Goal: Task Accomplishment & Management: Manage account settings

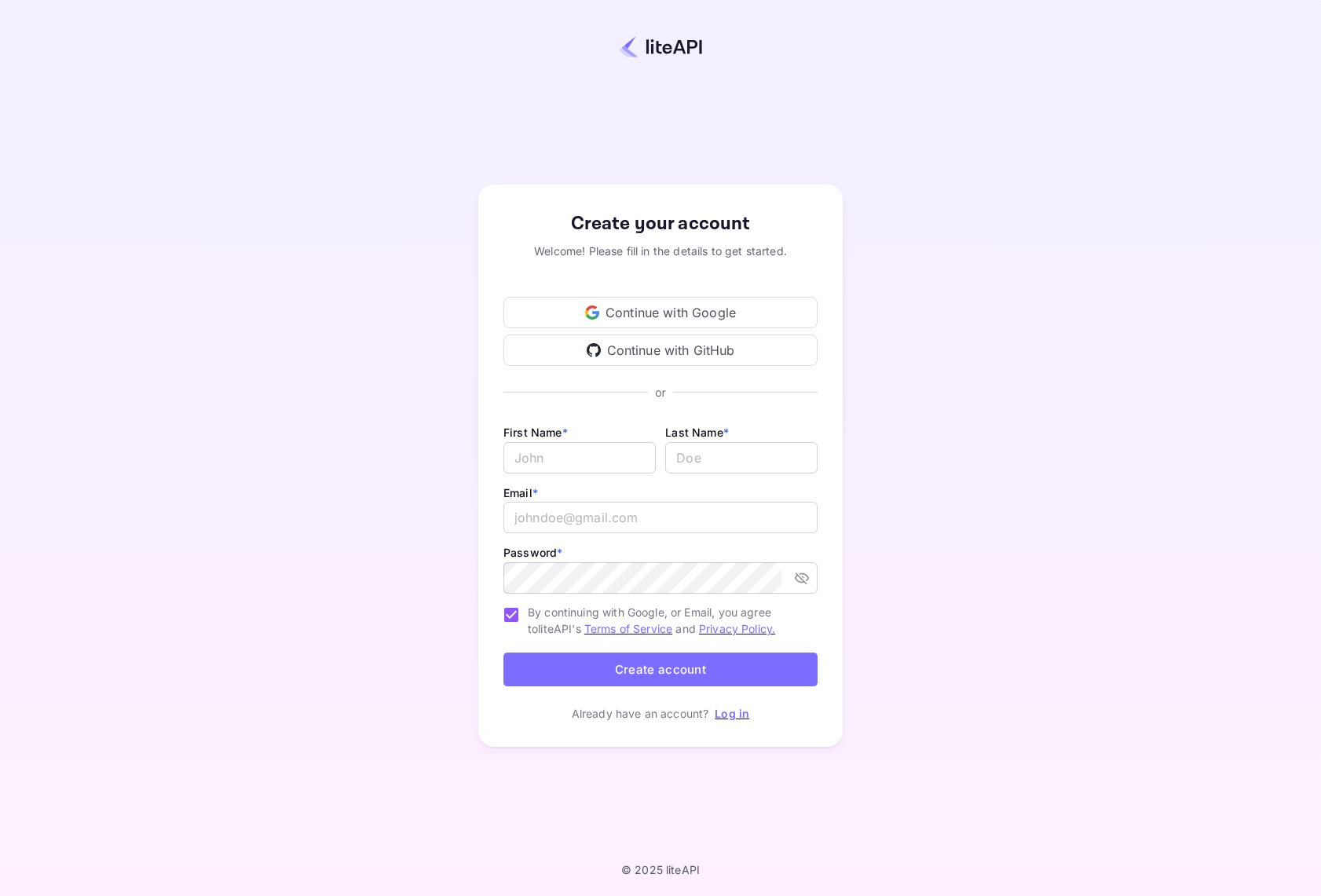
click at [689, 311] on div "Continue with Google" at bounding box center [660, 312] width 314 height 32
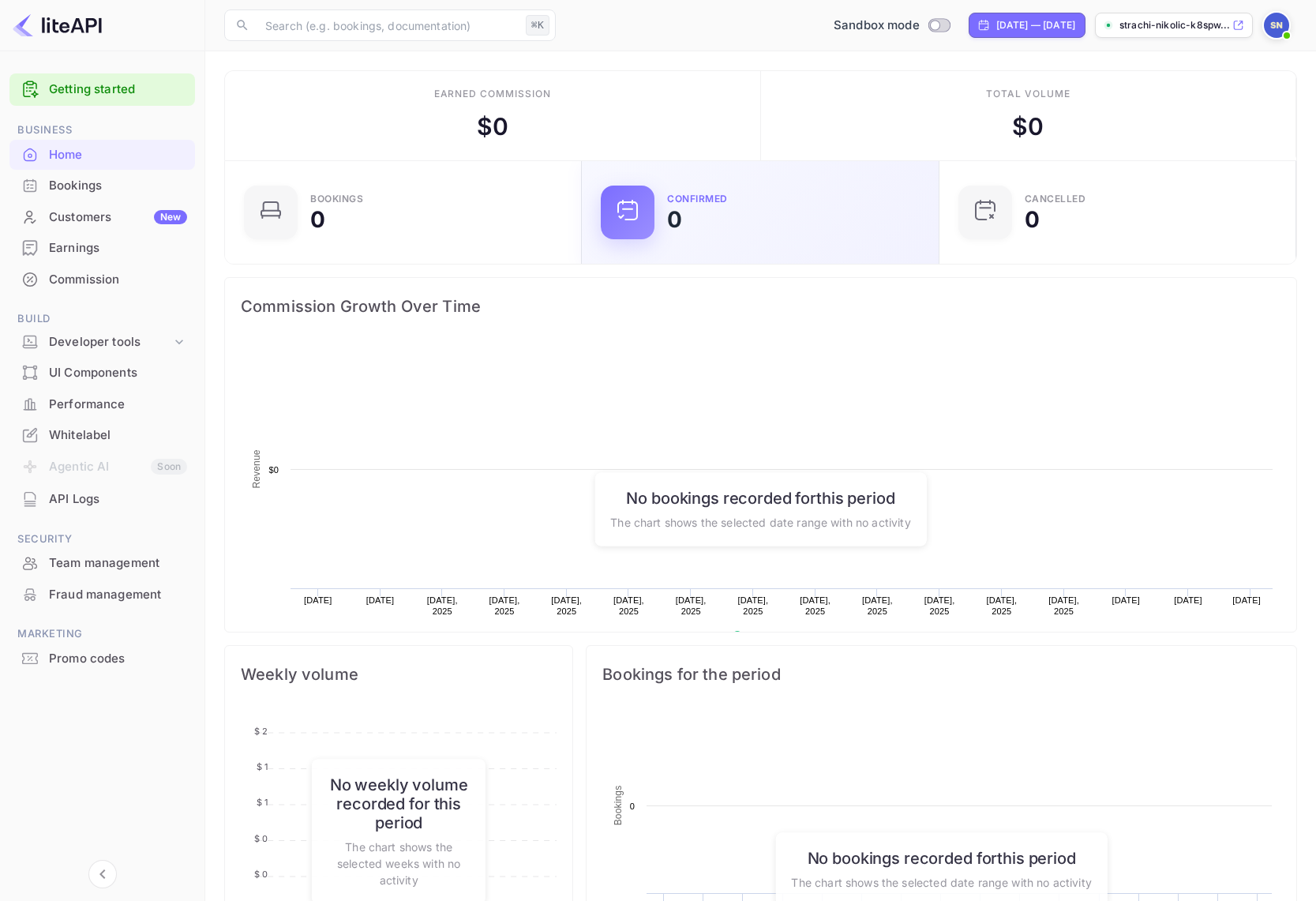
scroll to position [245, 337]
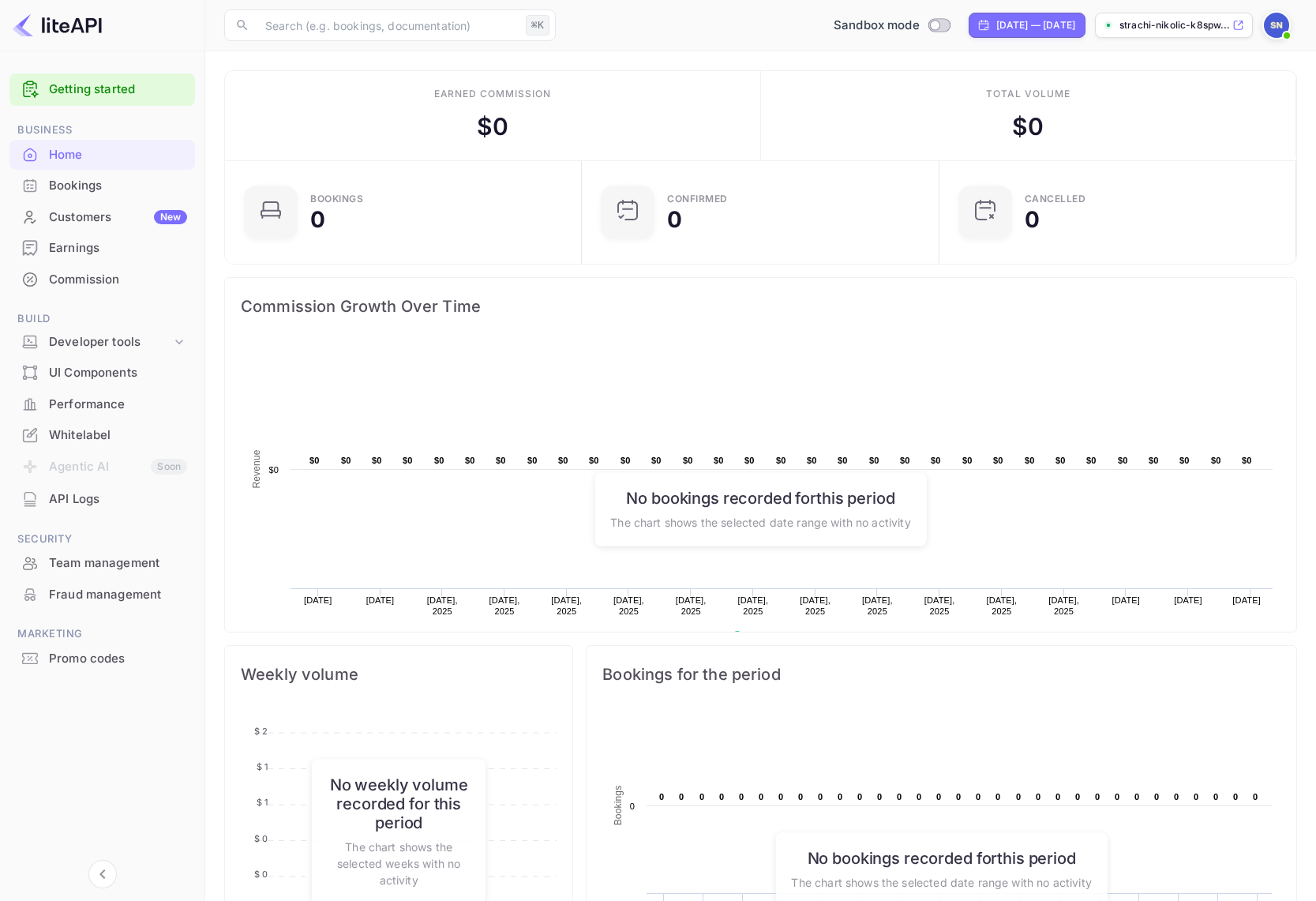
click at [100, 188] on div "Bookings" at bounding box center [118, 186] width 138 height 18
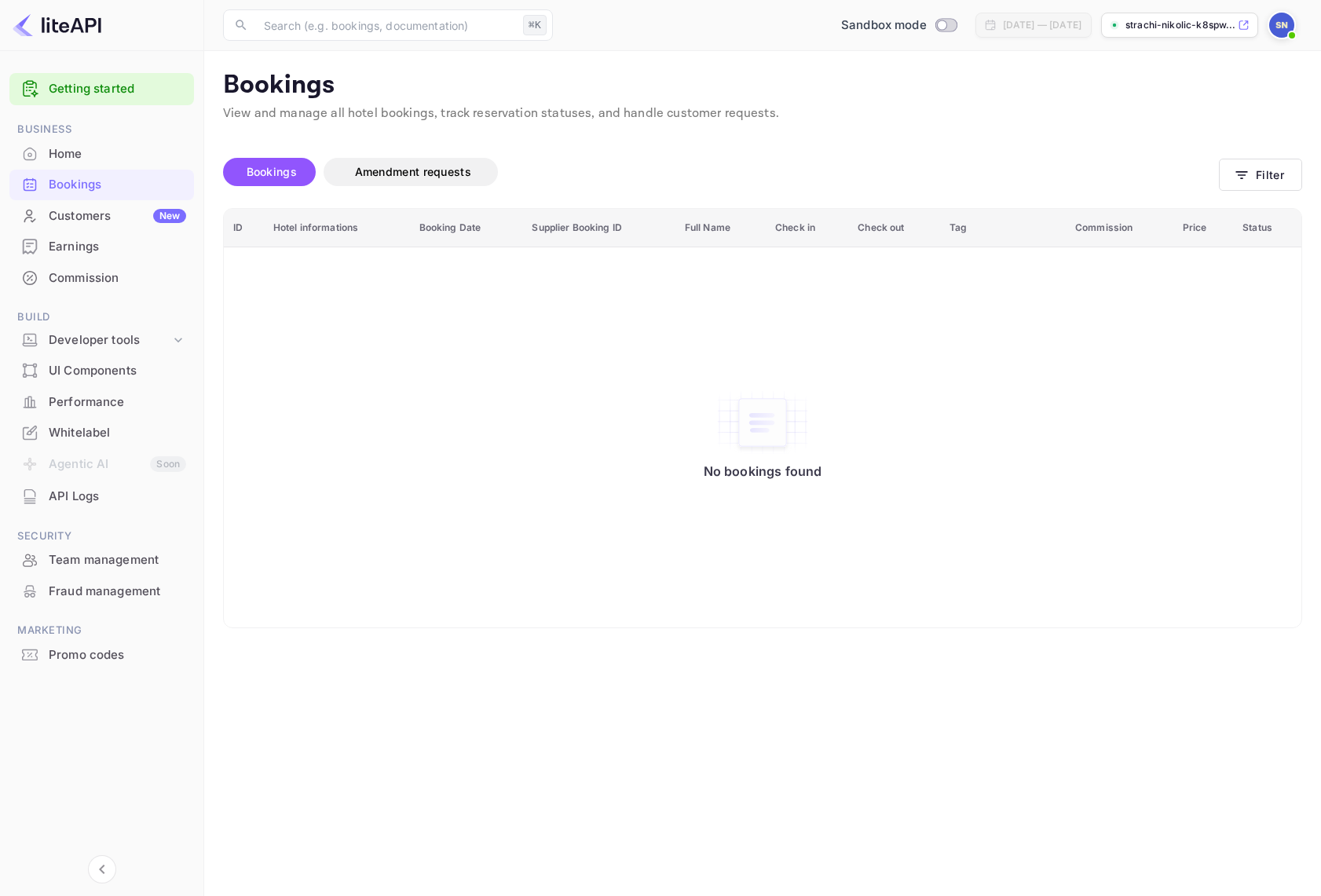
click at [105, 218] on div "Customers New" at bounding box center [117, 217] width 137 height 18
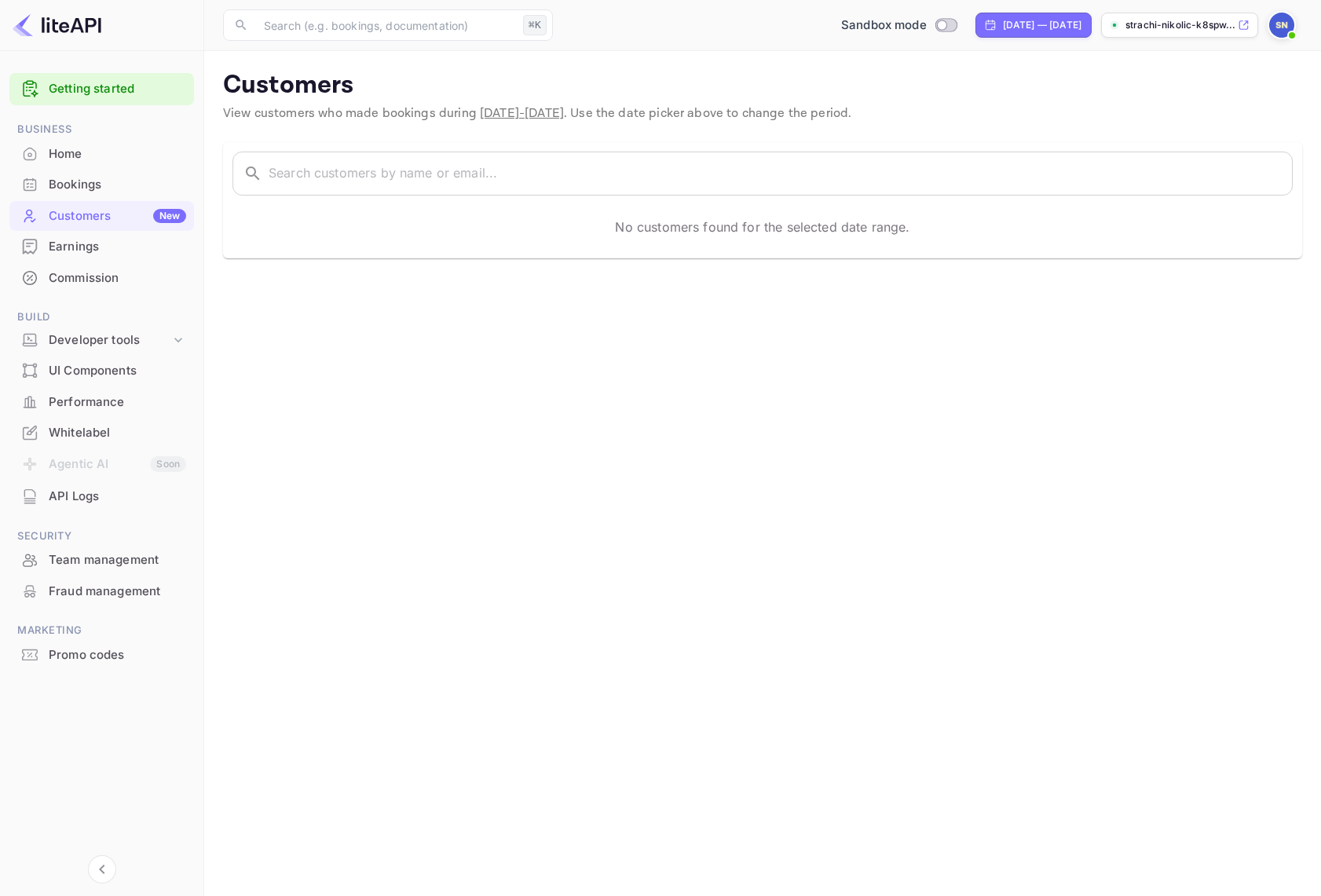
click at [100, 269] on div "Commission" at bounding box center [117, 278] width 137 height 18
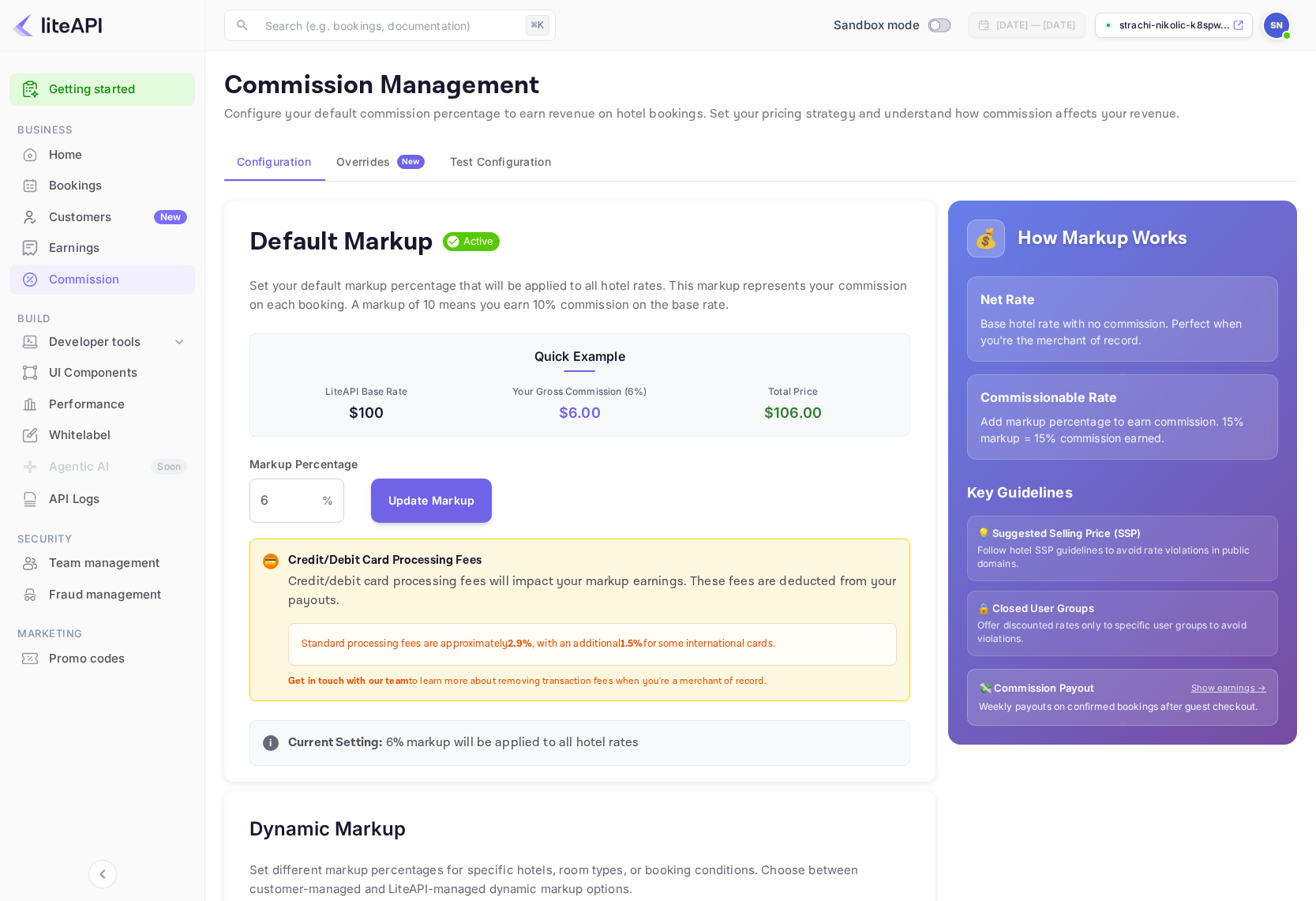
scroll to position [13, 13]
click at [278, 501] on input "6" at bounding box center [286, 500] width 73 height 44
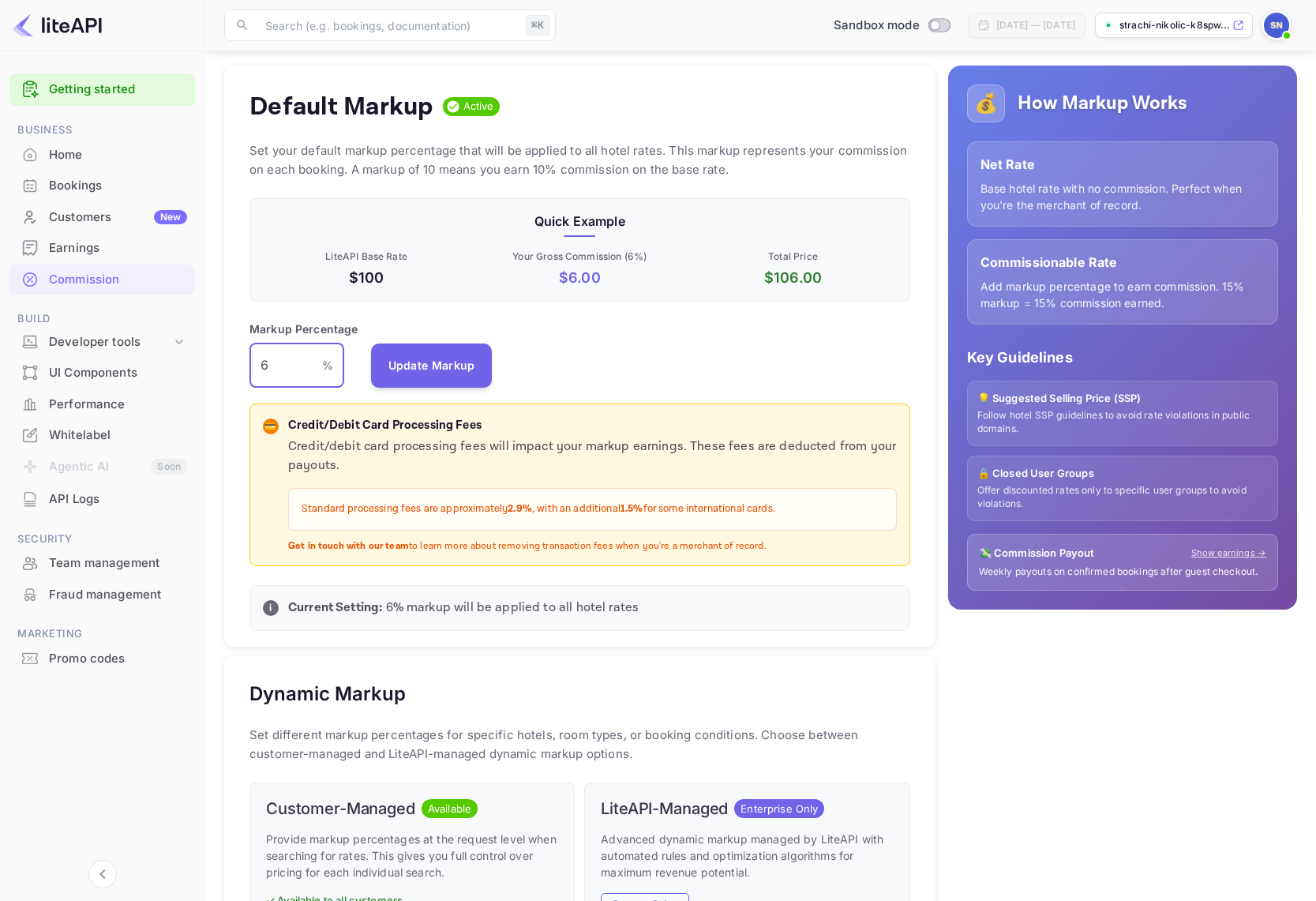
scroll to position [138, 0]
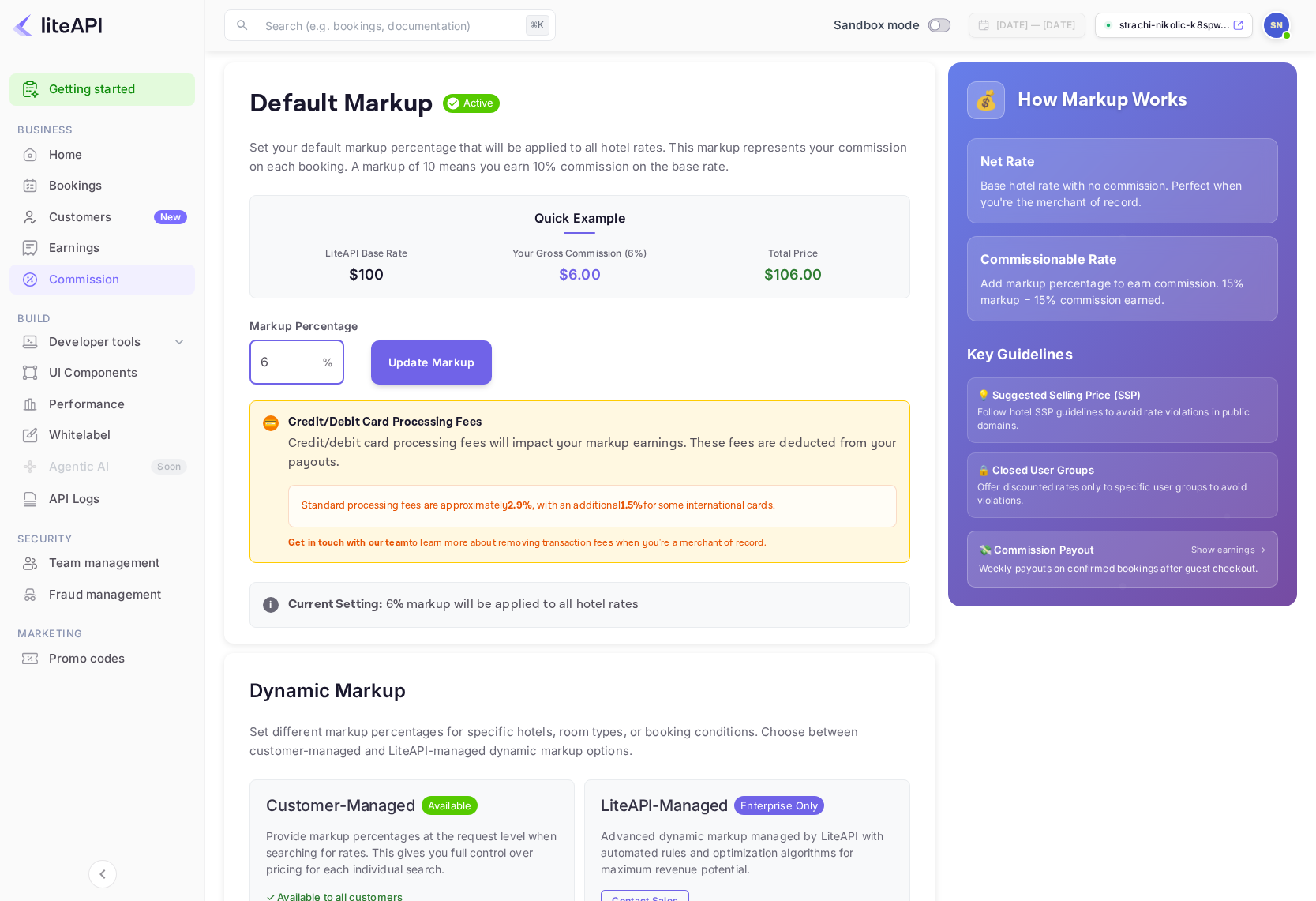
drag, startPoint x: 282, startPoint y: 359, endPoint x: 218, endPoint y: 357, distance: 64.0
click at [218, 357] on div "Default Markup Active Set your default markup percentage that will be applied t…" at bounding box center [573, 752] width 724 height 1404
type input "8"
click at [398, 361] on button "Update Markup" at bounding box center [432, 362] width 122 height 44
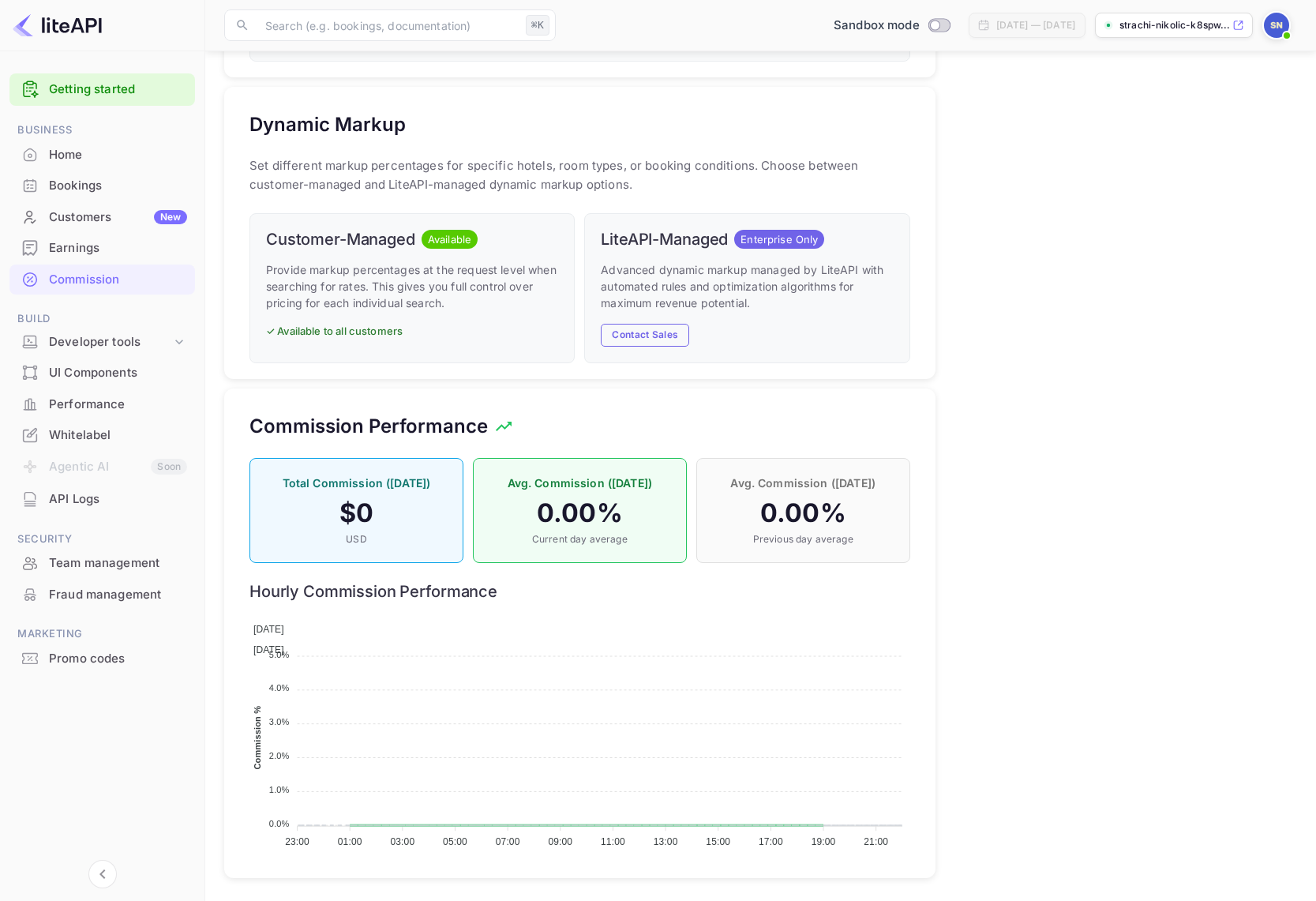
scroll to position [0, 0]
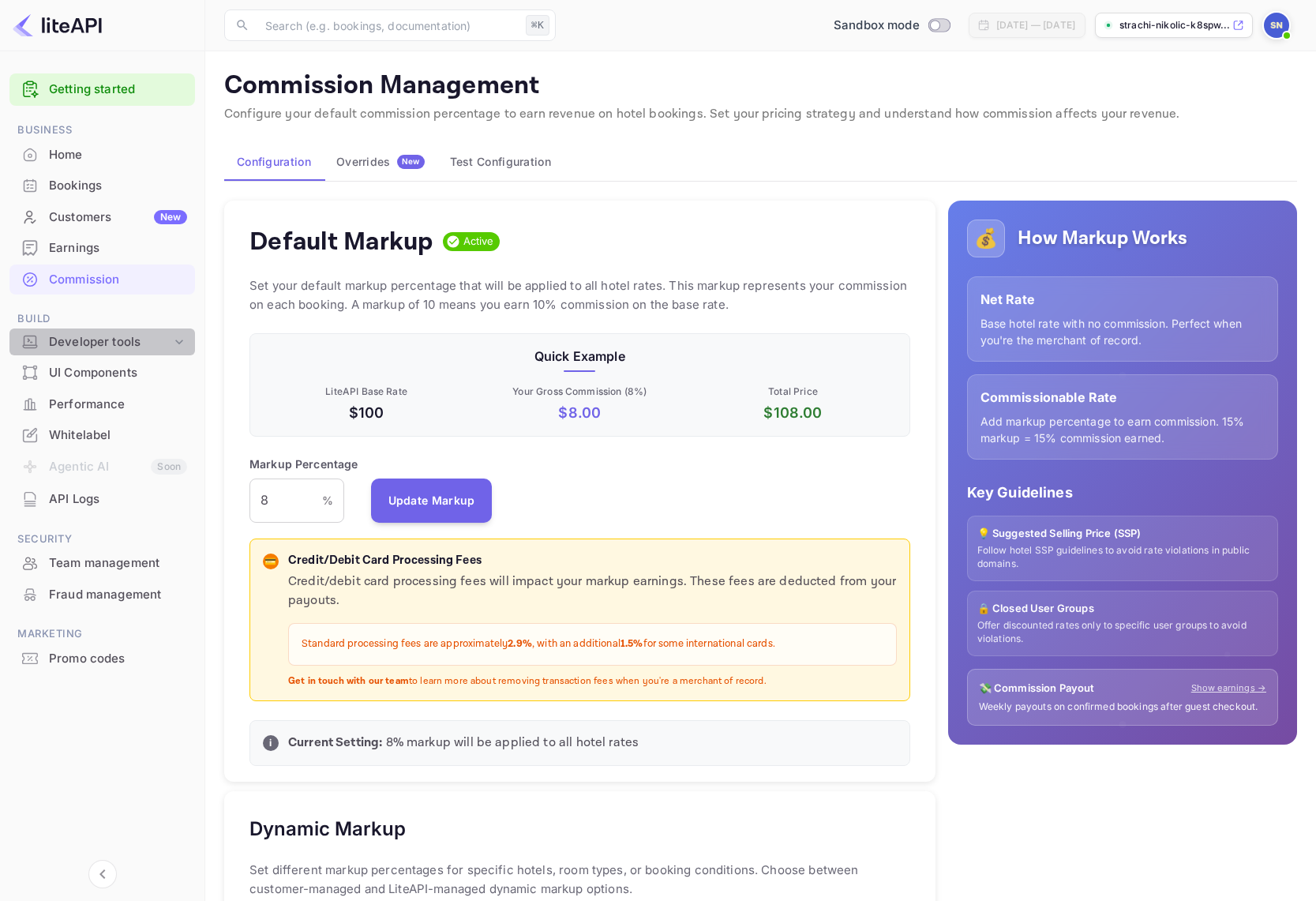
click at [77, 337] on div "Developer tools" at bounding box center [110, 342] width 123 height 18
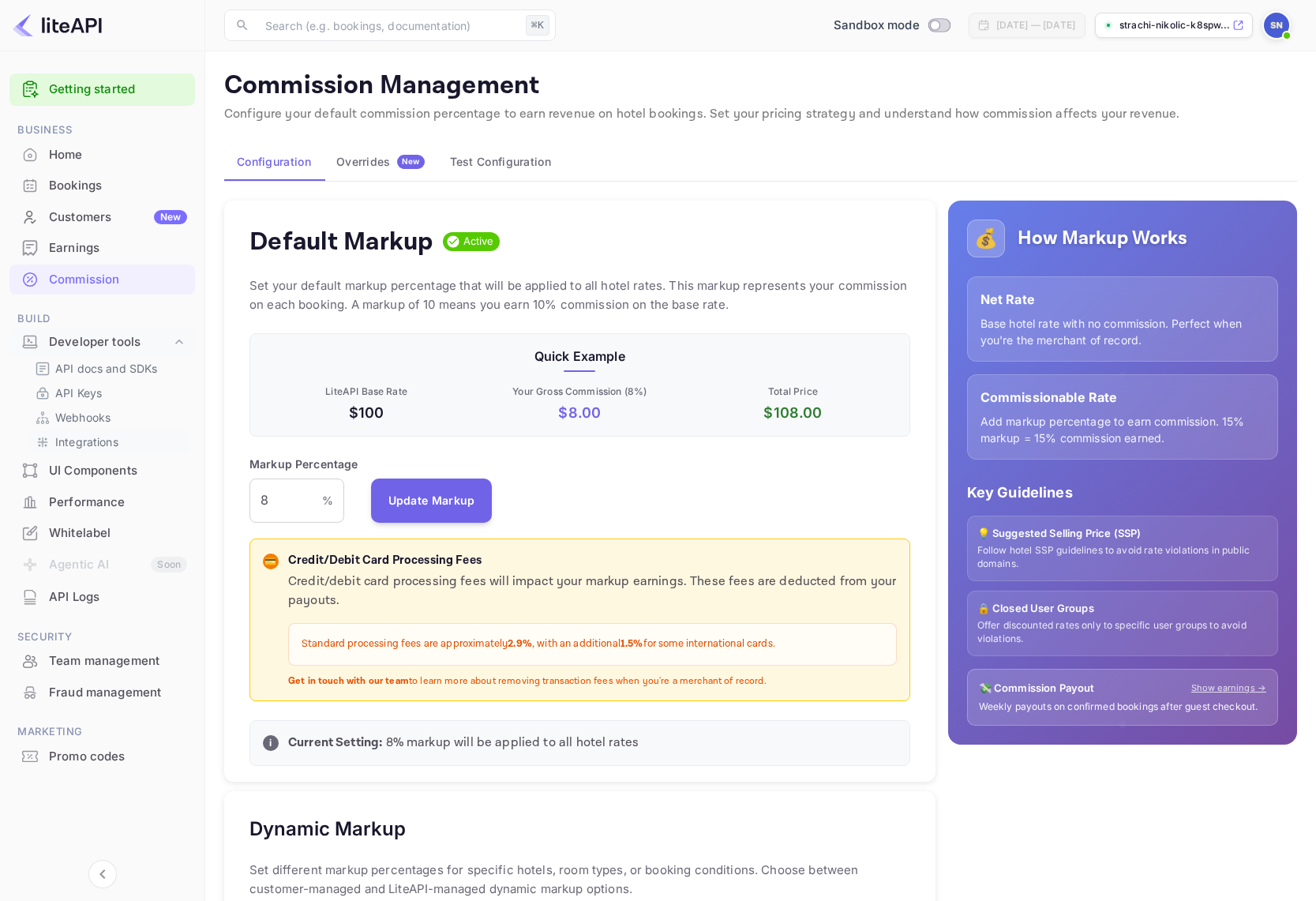
click at [86, 442] on p "Integrations" at bounding box center [87, 442] width 63 height 17
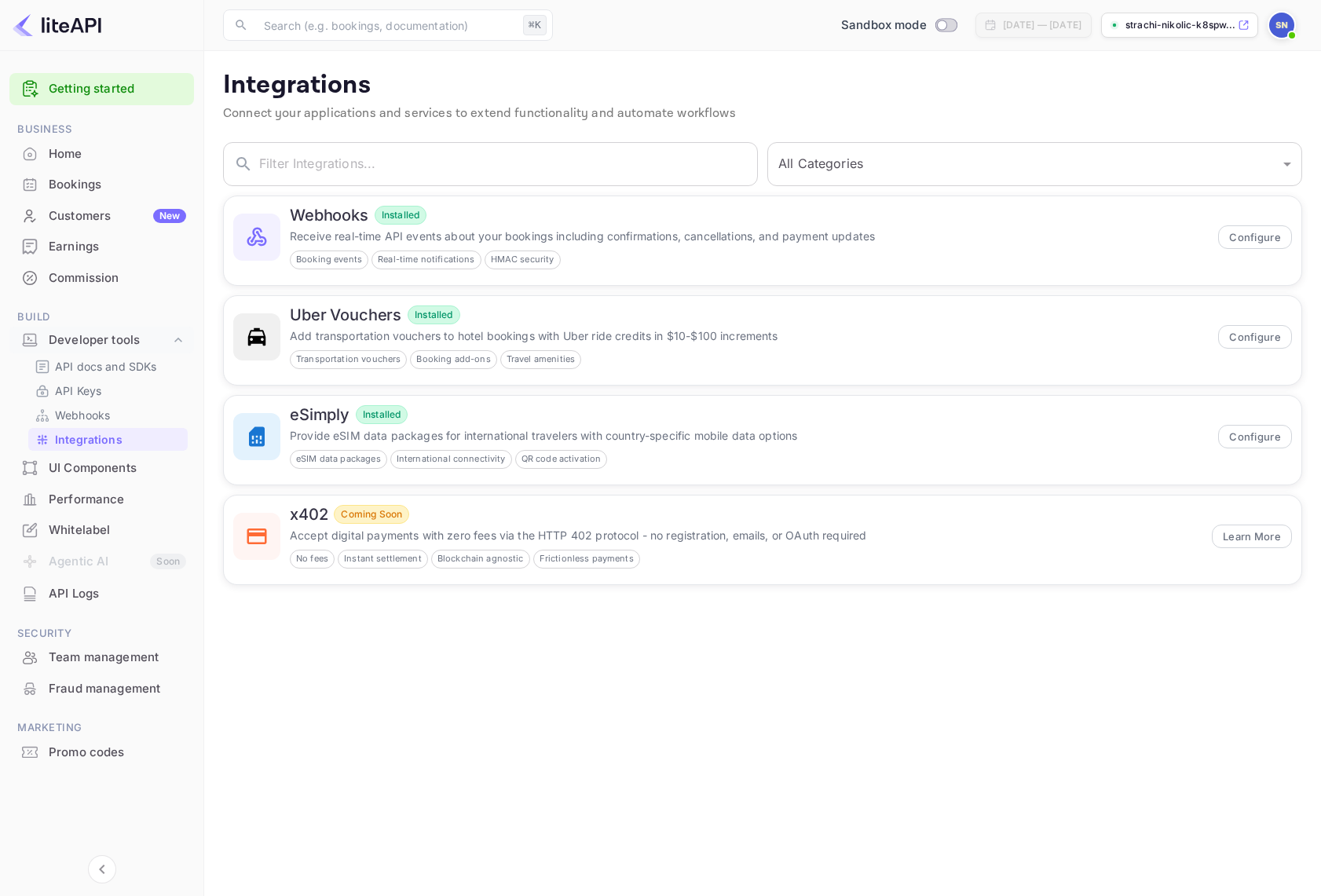
click at [107, 470] on div "UI Components" at bounding box center [117, 468] width 137 height 18
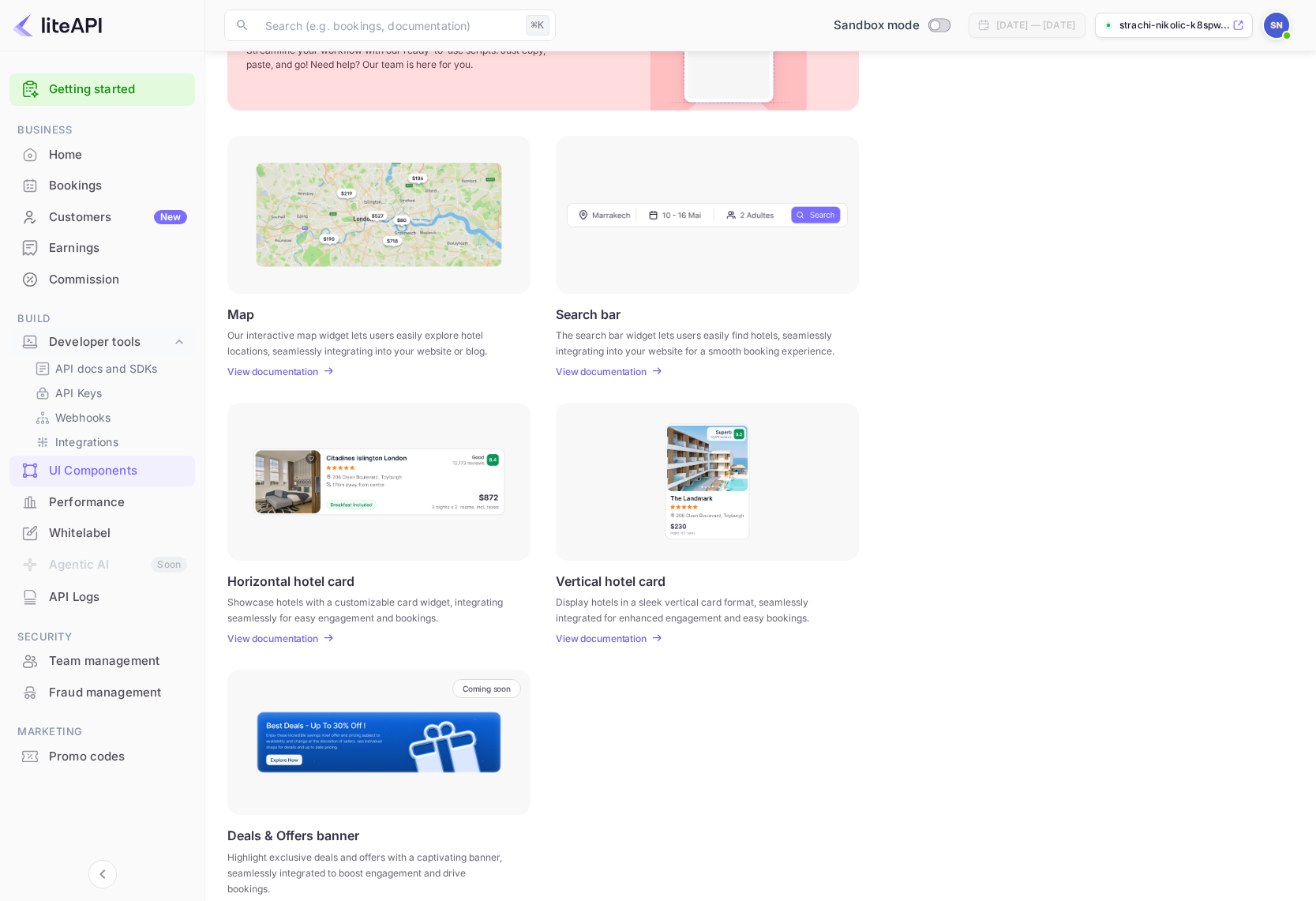
scroll to position [163, 0]
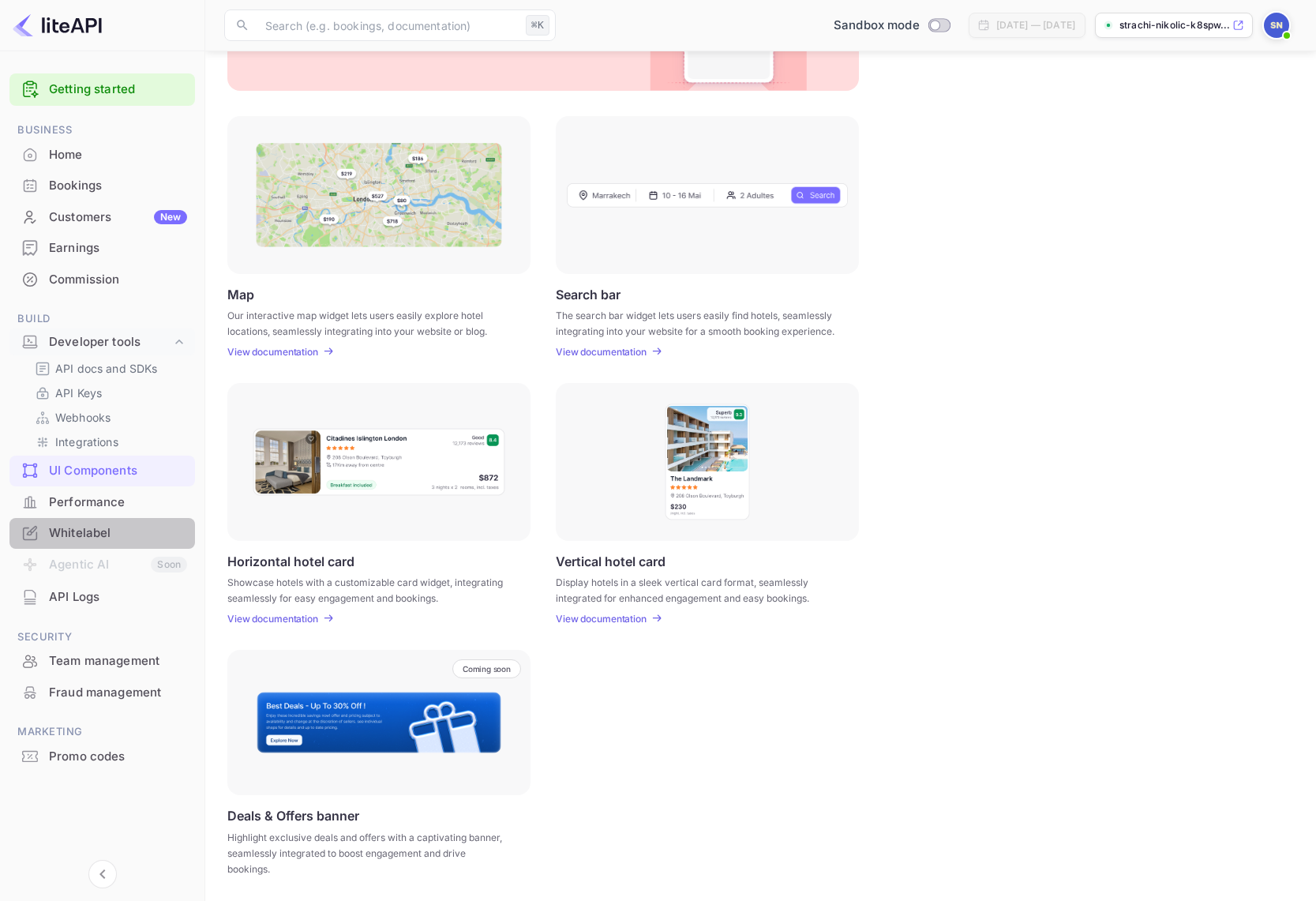
click at [104, 530] on div "Whitelabel" at bounding box center [118, 534] width 138 height 18
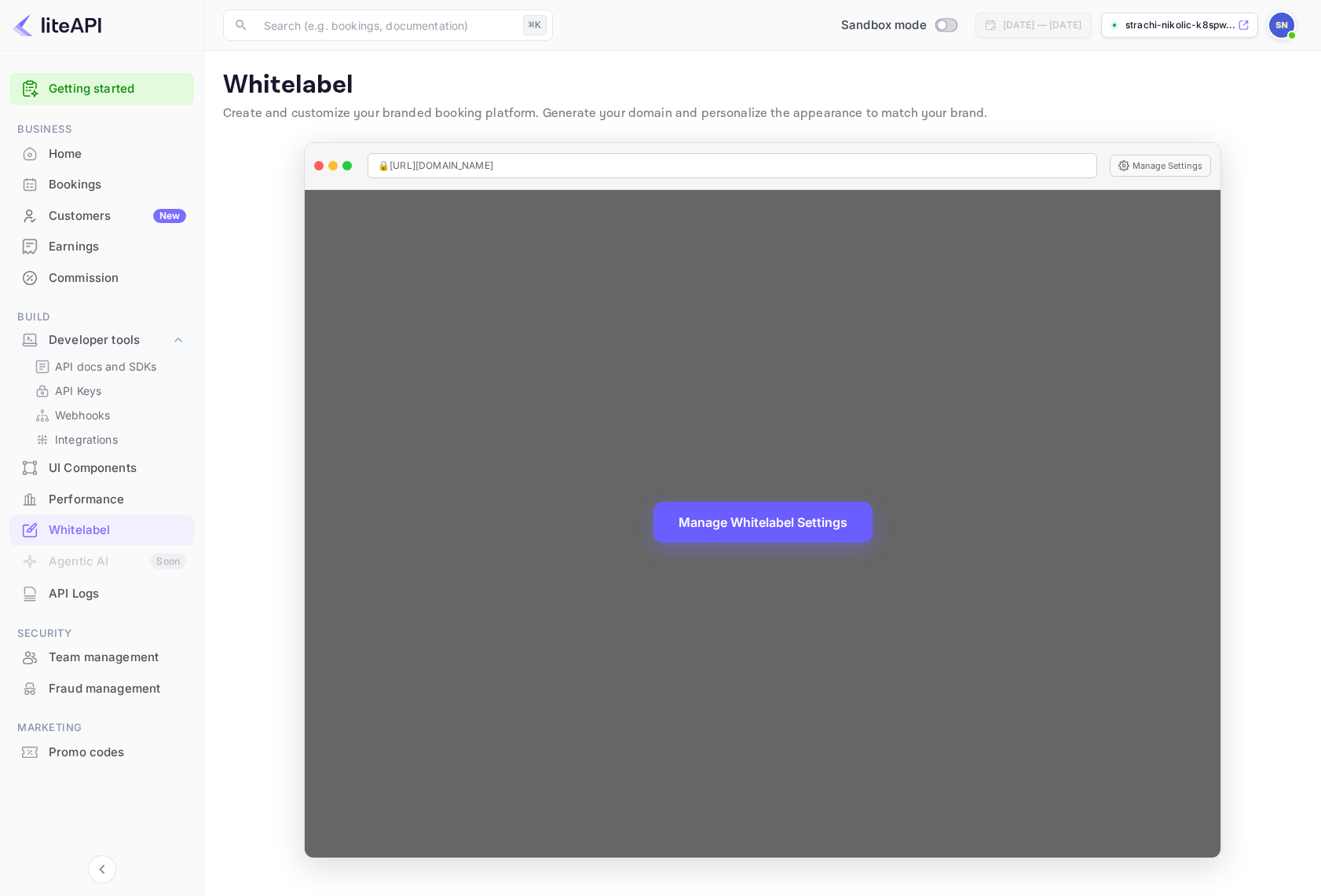
click at [774, 521] on button "Manage Whitelabel Settings" at bounding box center [763, 521] width 219 height 41
click at [762, 513] on button "Manage Whitelabel Settings" at bounding box center [763, 521] width 219 height 41
click at [1158, 171] on button "Manage Settings" at bounding box center [1160, 165] width 101 height 22
click at [493, 162] on span "🔒 [URL][DOMAIN_NAME]" at bounding box center [435, 165] width 115 height 14
drag, startPoint x: 593, startPoint y: 169, endPoint x: 392, endPoint y: 169, distance: 201.0
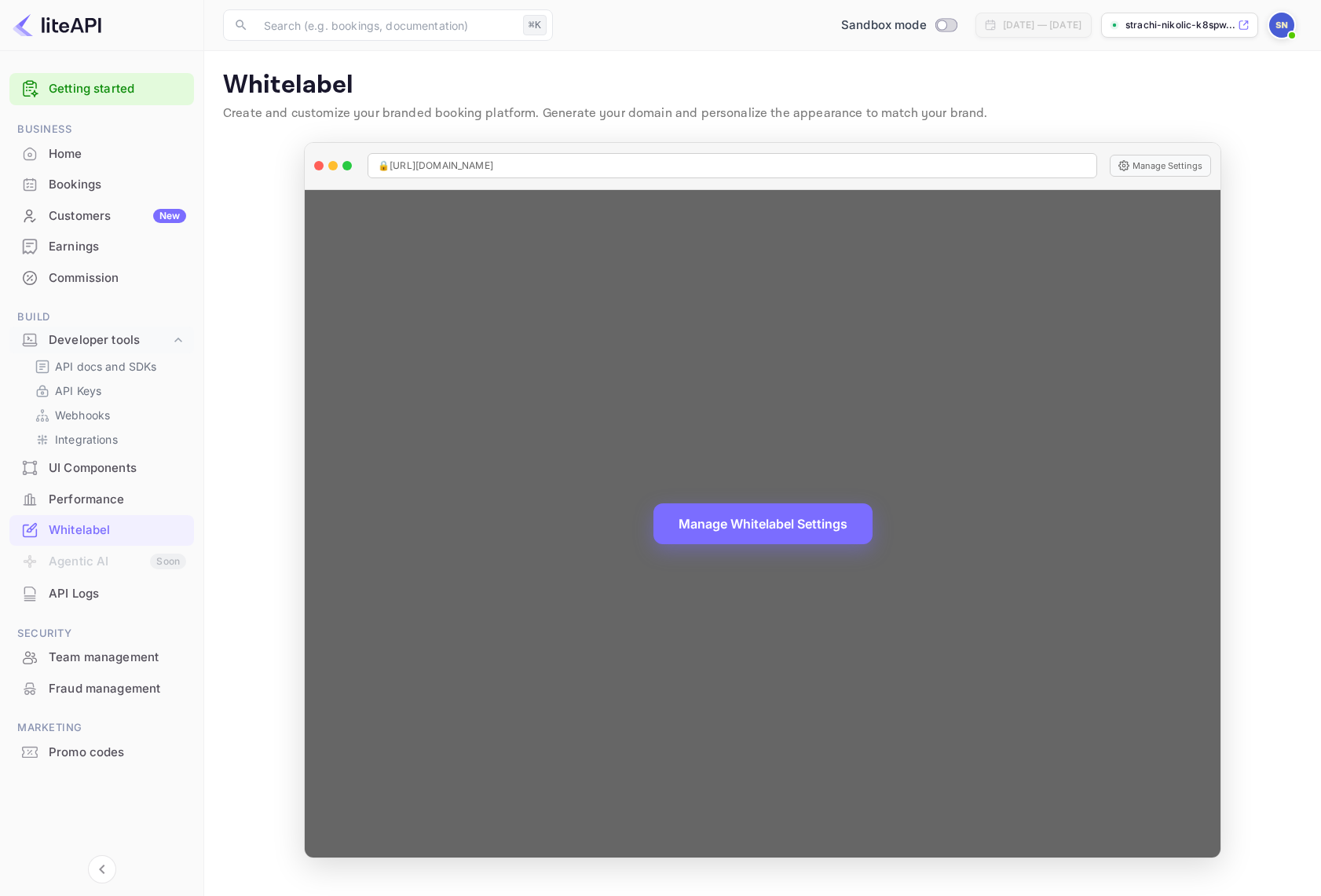
click at [392, 169] on div "🔒 [URL][DOMAIN_NAME]" at bounding box center [732, 165] width 729 height 25
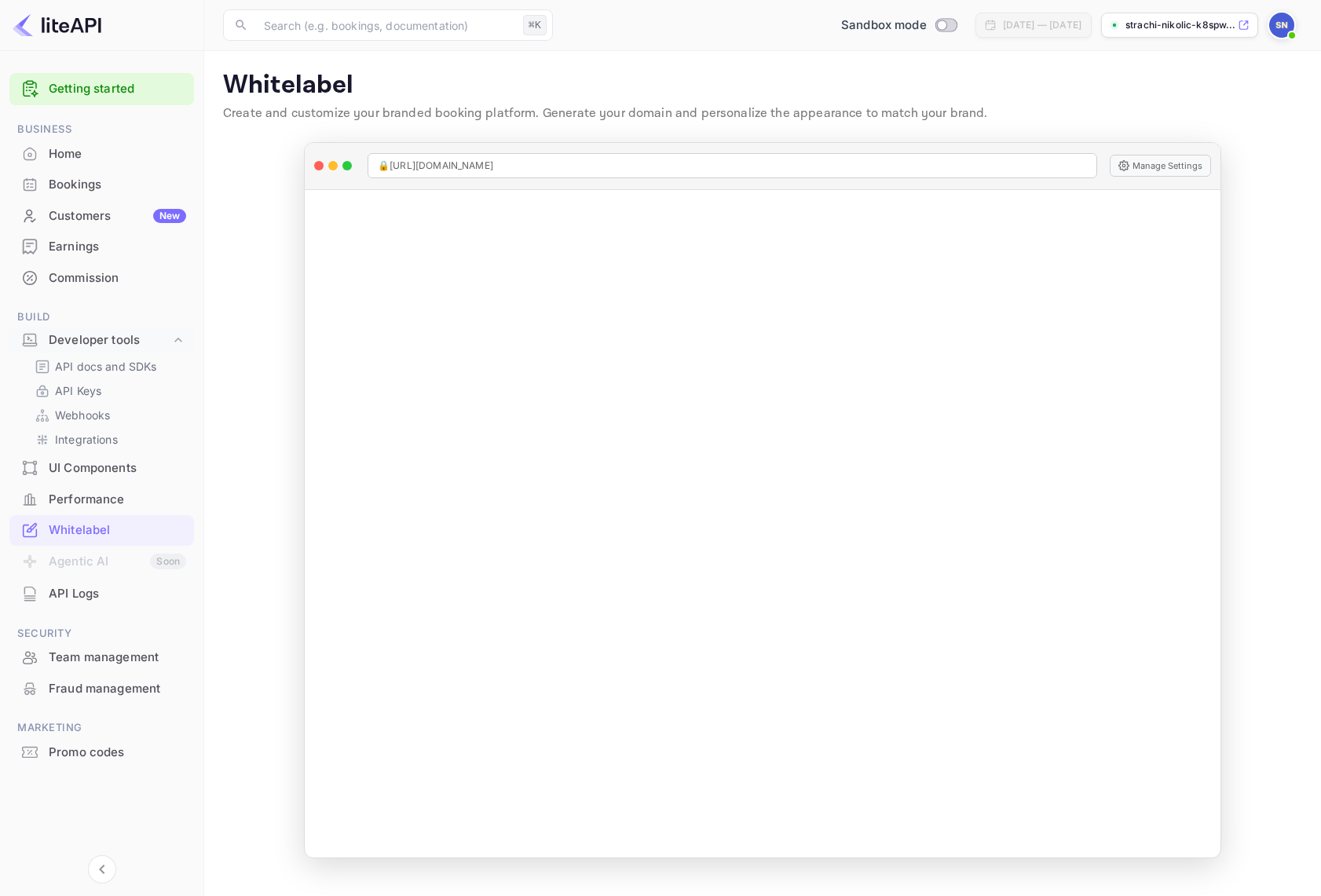
copy span "🔒 [URL][DOMAIN_NAME]"
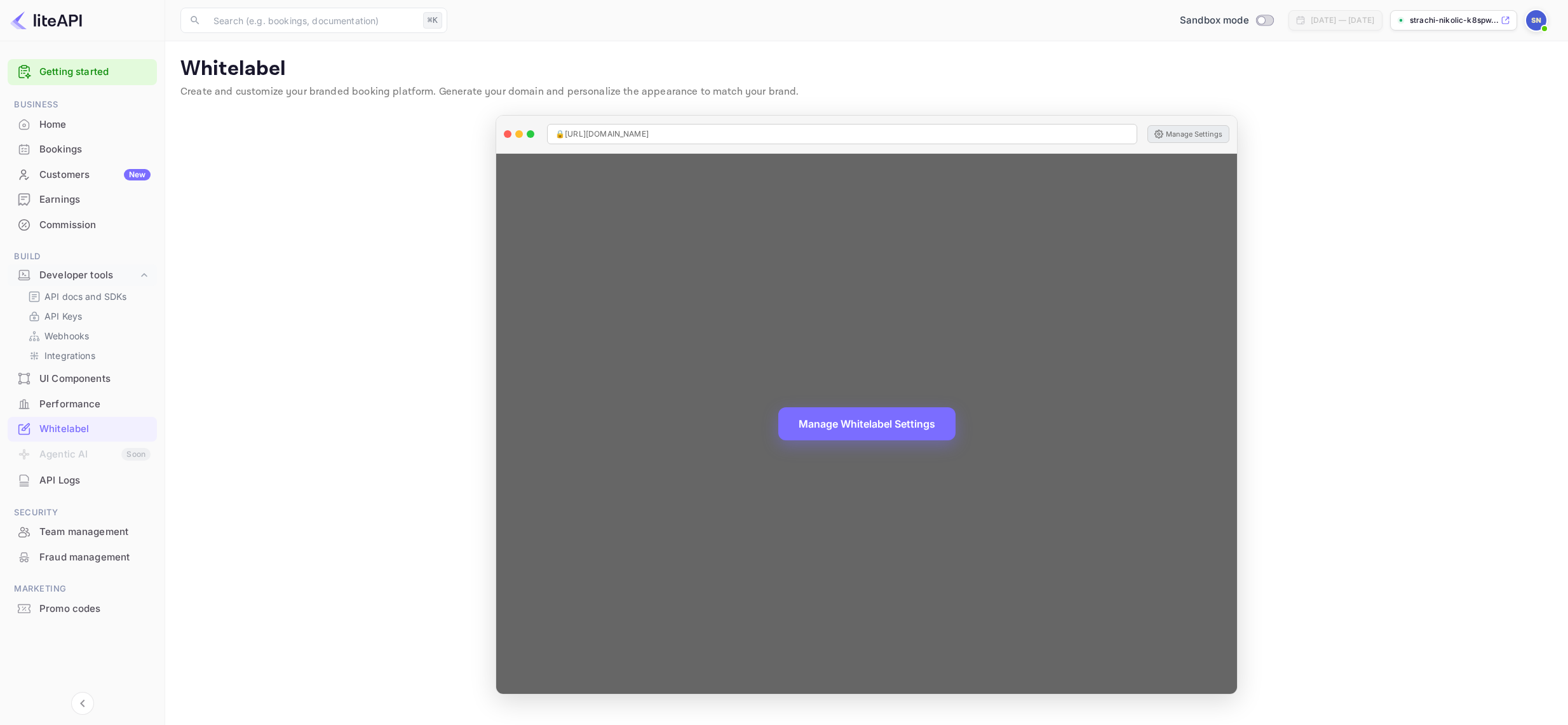
click at [1068, 129] on button "Manage Settings" at bounding box center [1188, 134] width 82 height 17
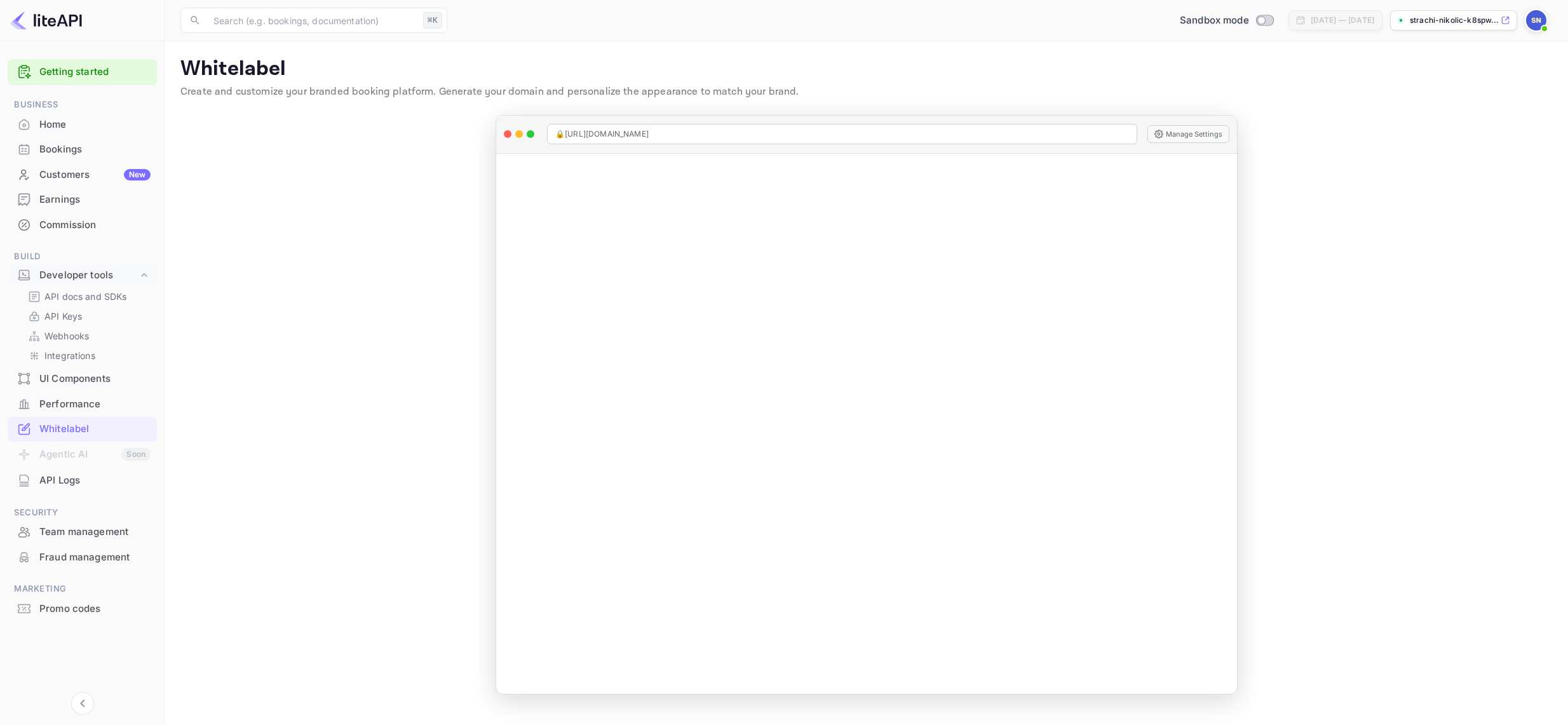
click at [1068, 24] on p "strachi-nikolic-k8spw...." at bounding box center [1453, 20] width 88 height 11
click at [62, 602] on div "Promo codes" at bounding box center [95, 609] width 111 height 15
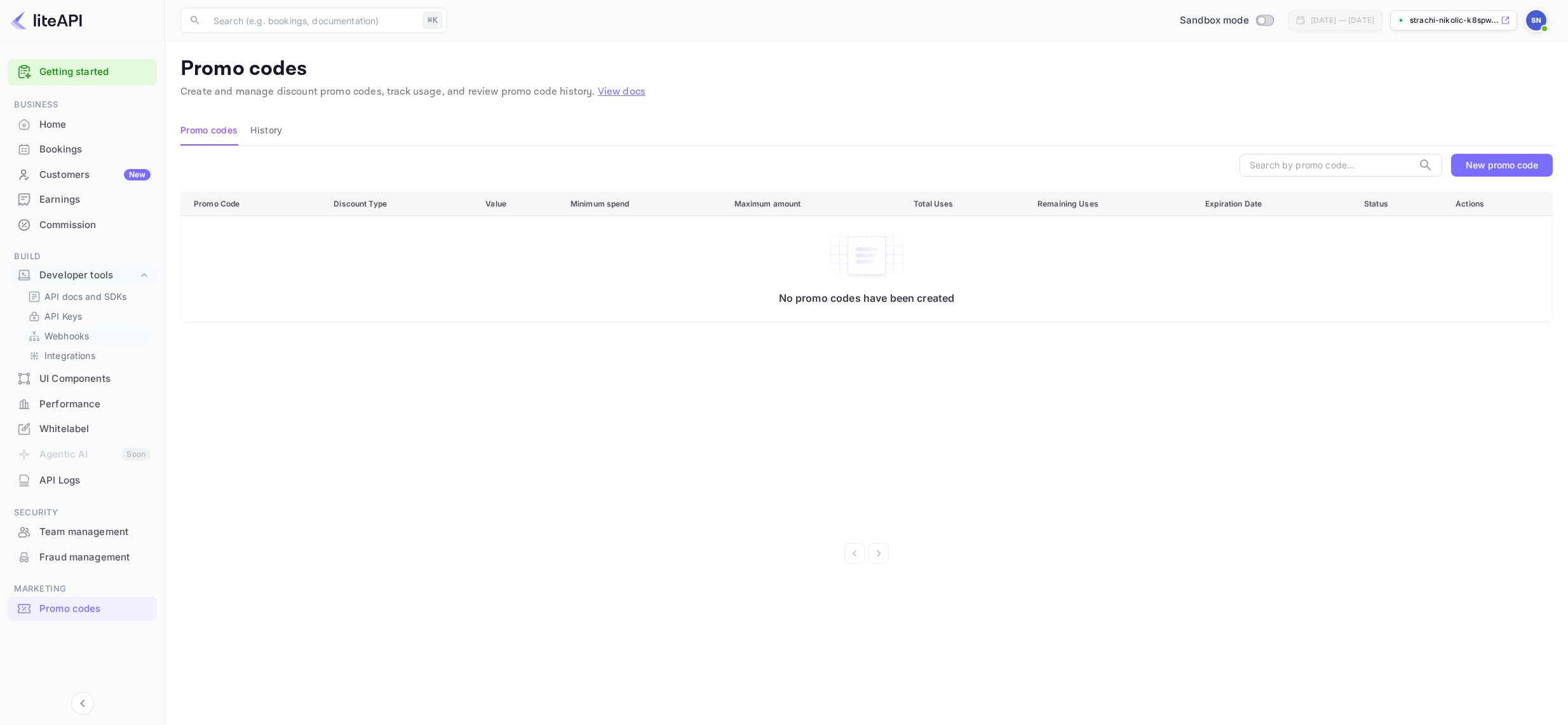
click at [71, 332] on p "Webhooks" at bounding box center [67, 336] width 44 height 13
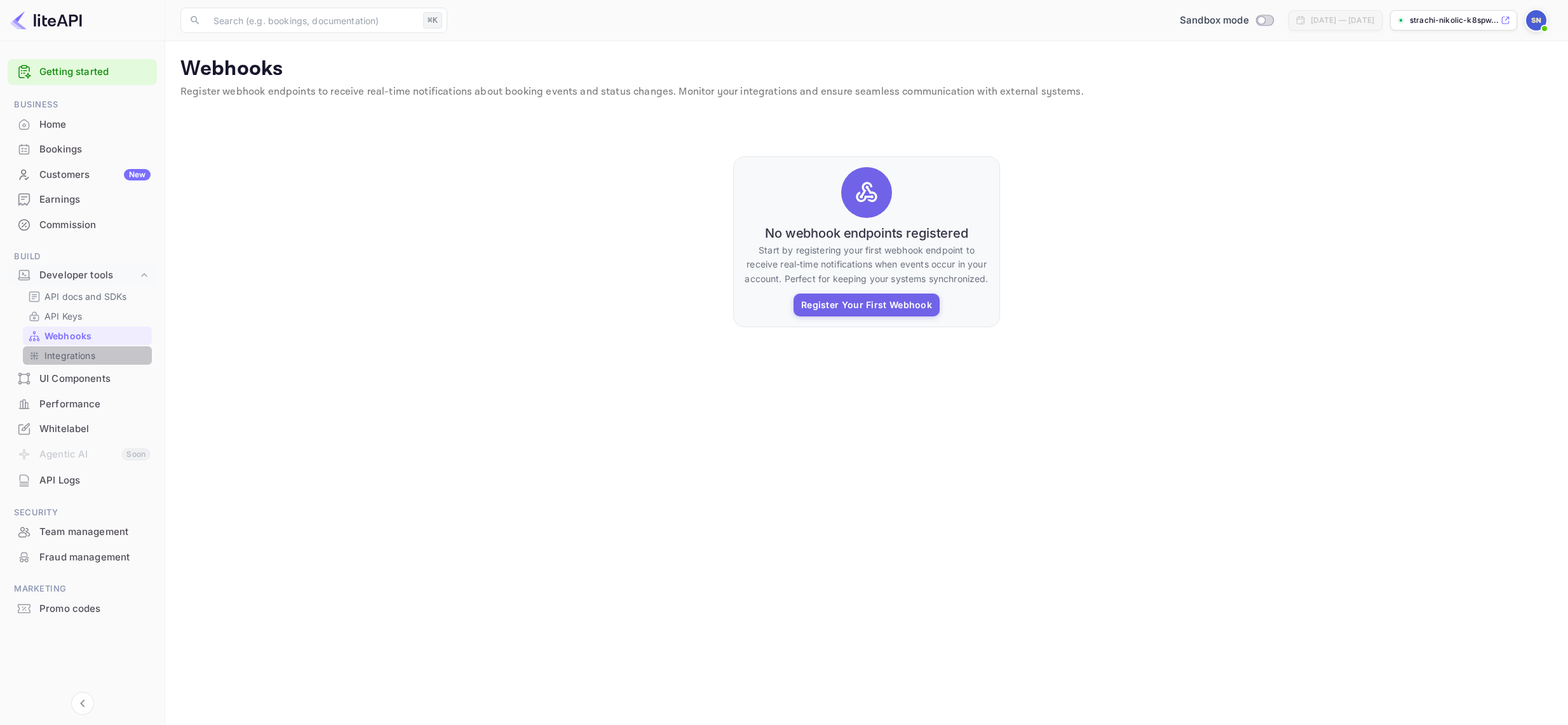
click at [67, 355] on p "Integrations" at bounding box center [70, 355] width 51 height 13
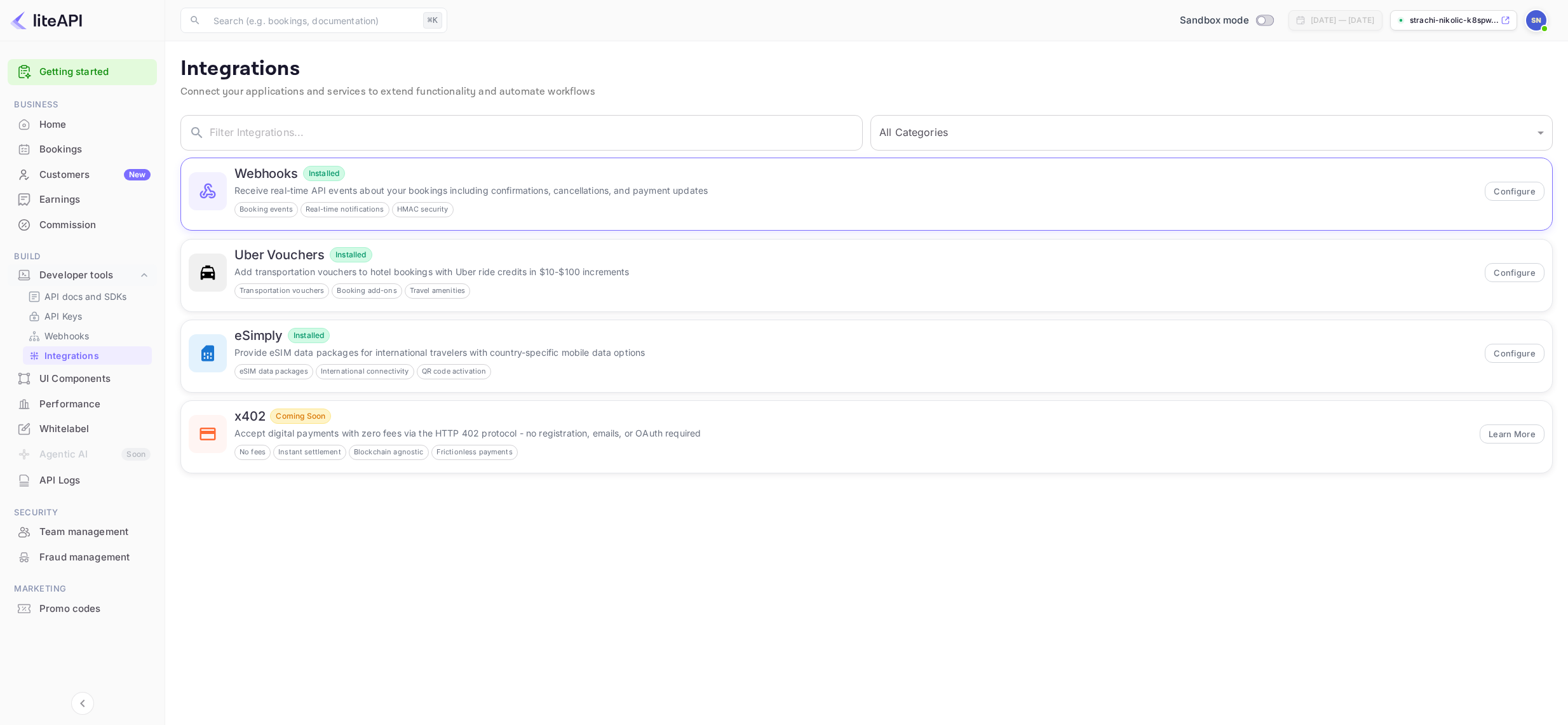
click at [365, 185] on p "Receive real-time API events about your bookings including confirmations, cance…" at bounding box center [856, 190] width 1243 height 13
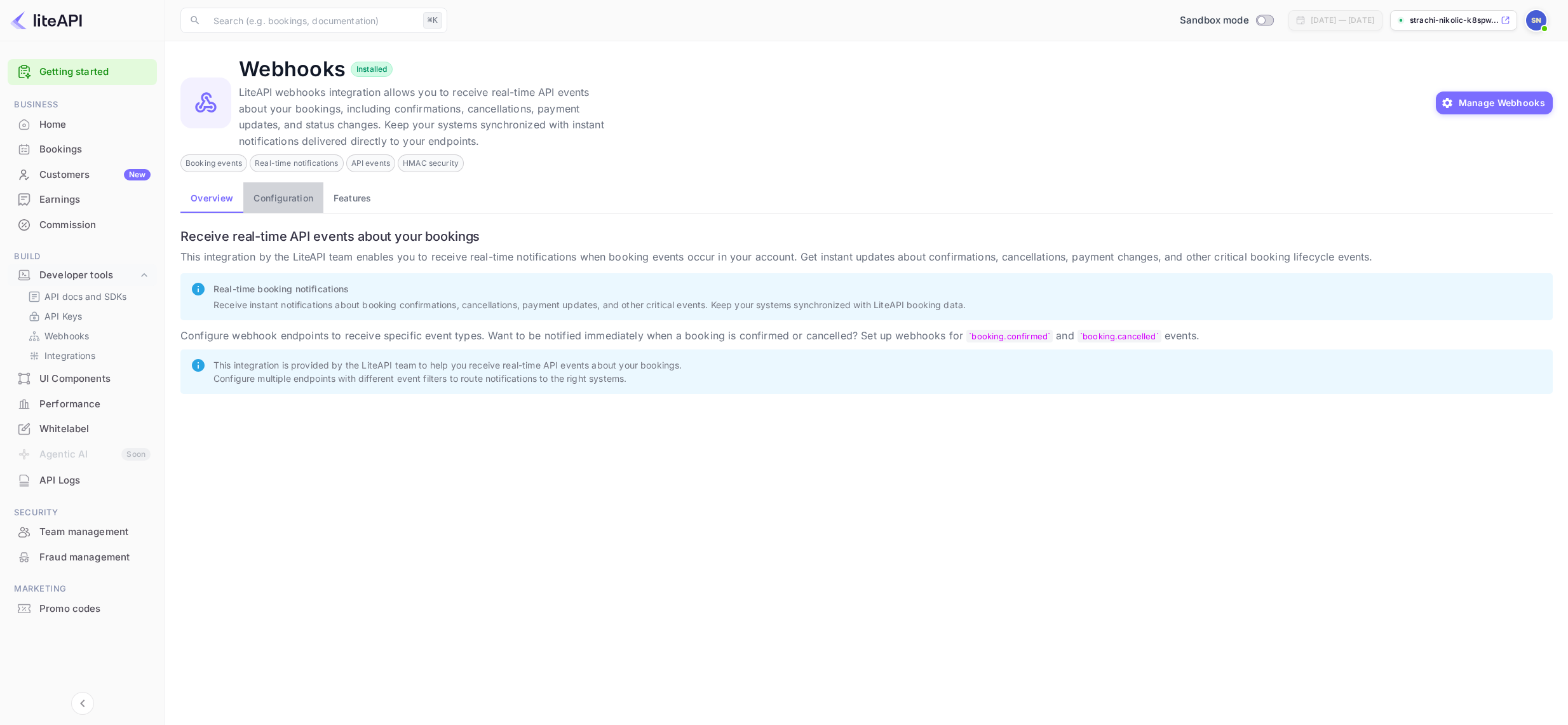
click at [279, 202] on button "Configuration" at bounding box center [283, 197] width 80 height 30
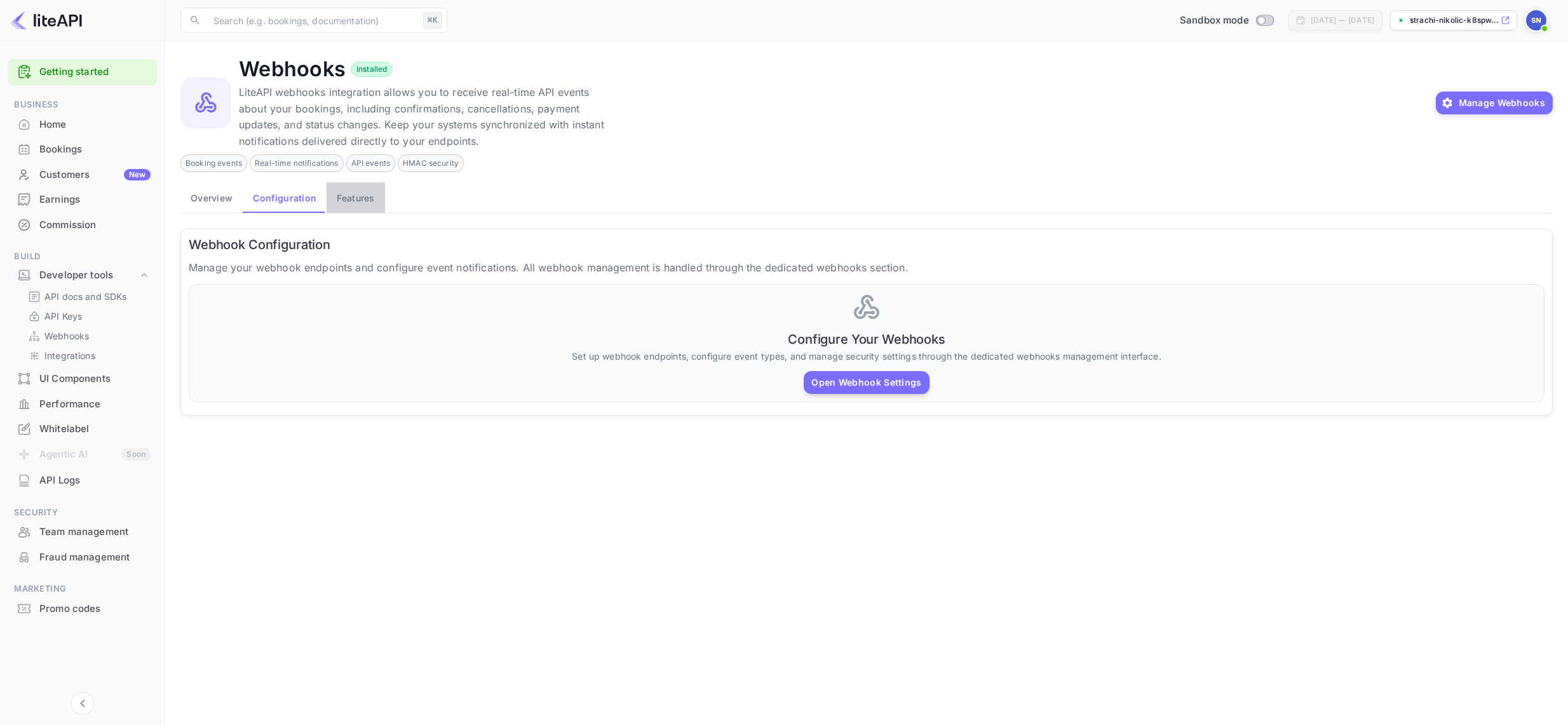
click at [357, 196] on button "Features" at bounding box center [355, 197] width 58 height 30
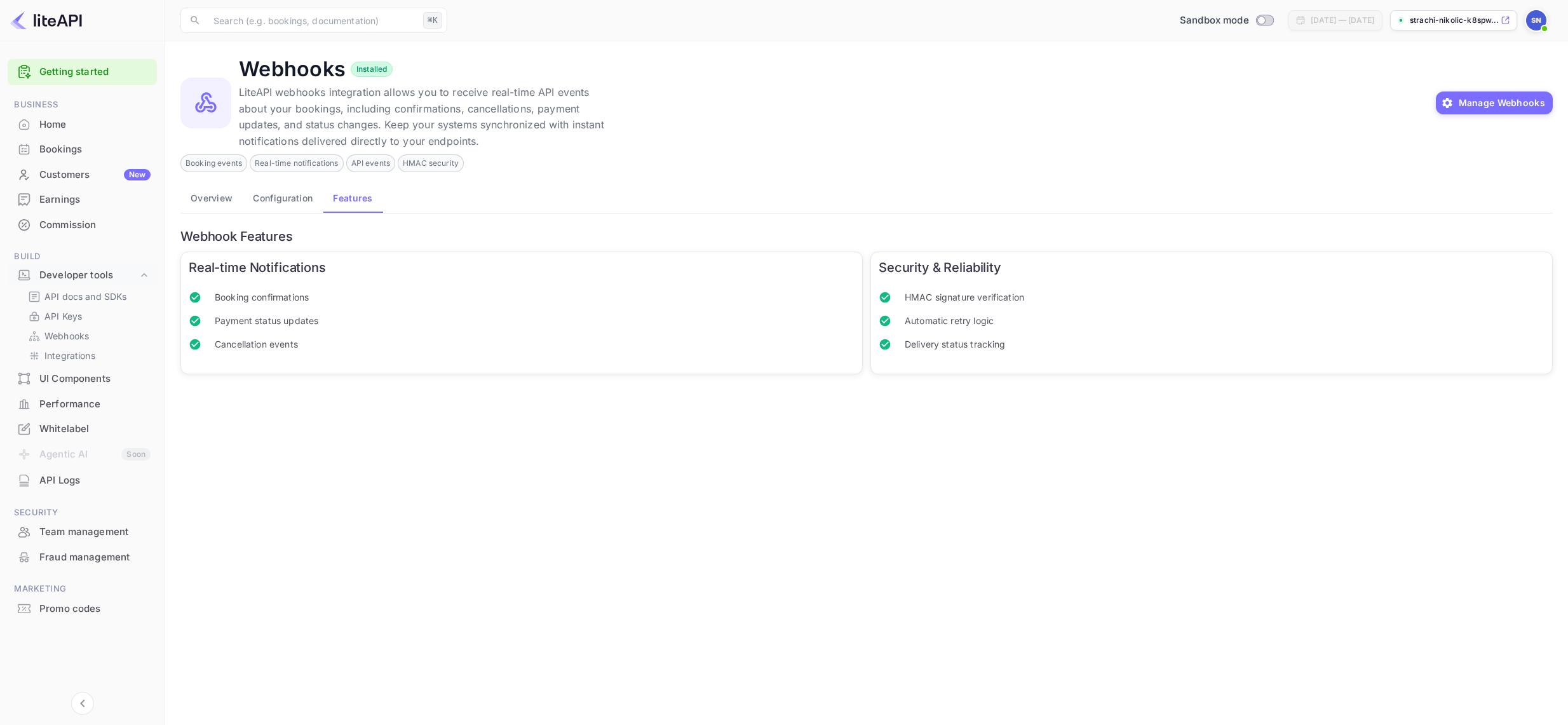
click at [66, 372] on div "UI Components" at bounding box center [95, 379] width 111 height 15
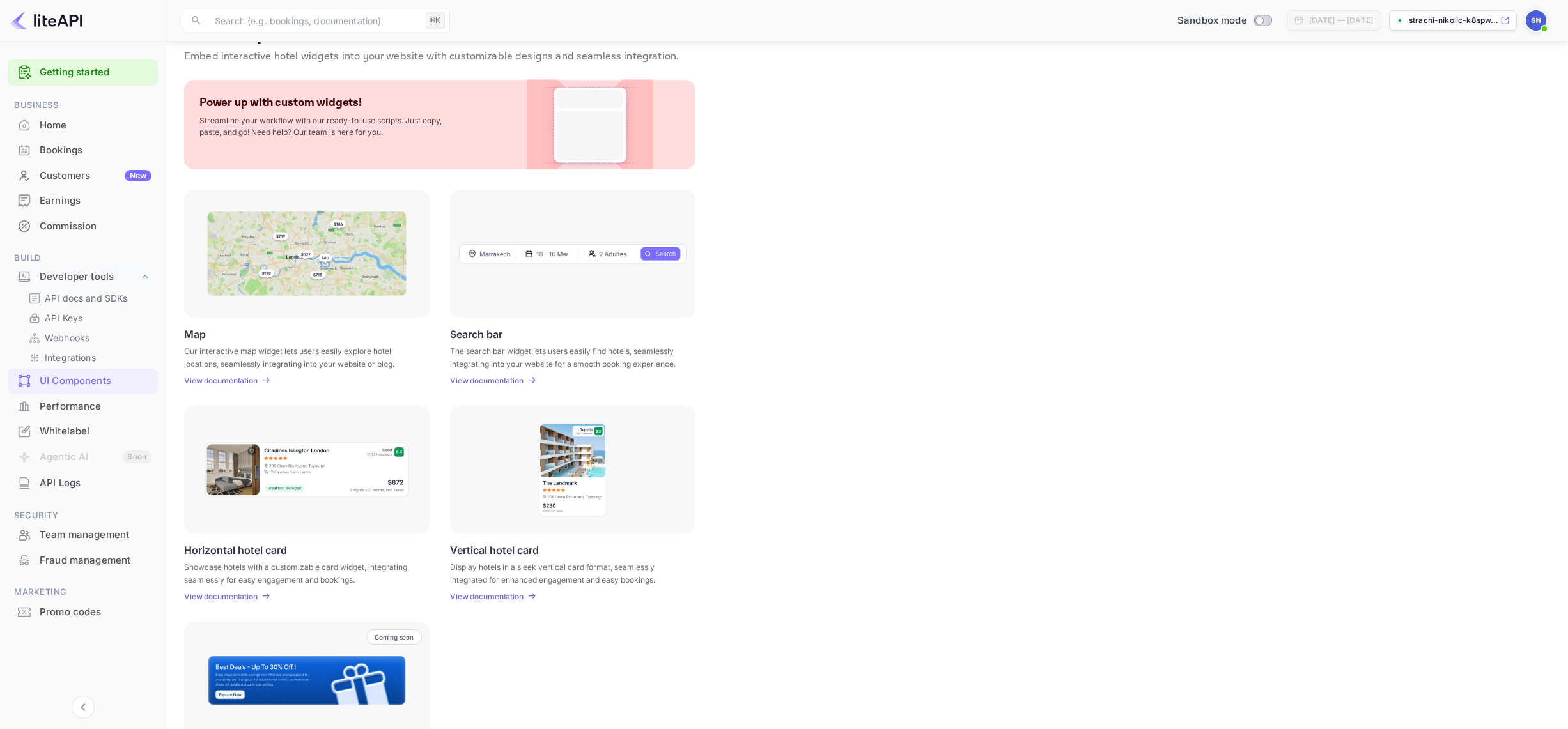
scroll to position [124, 0]
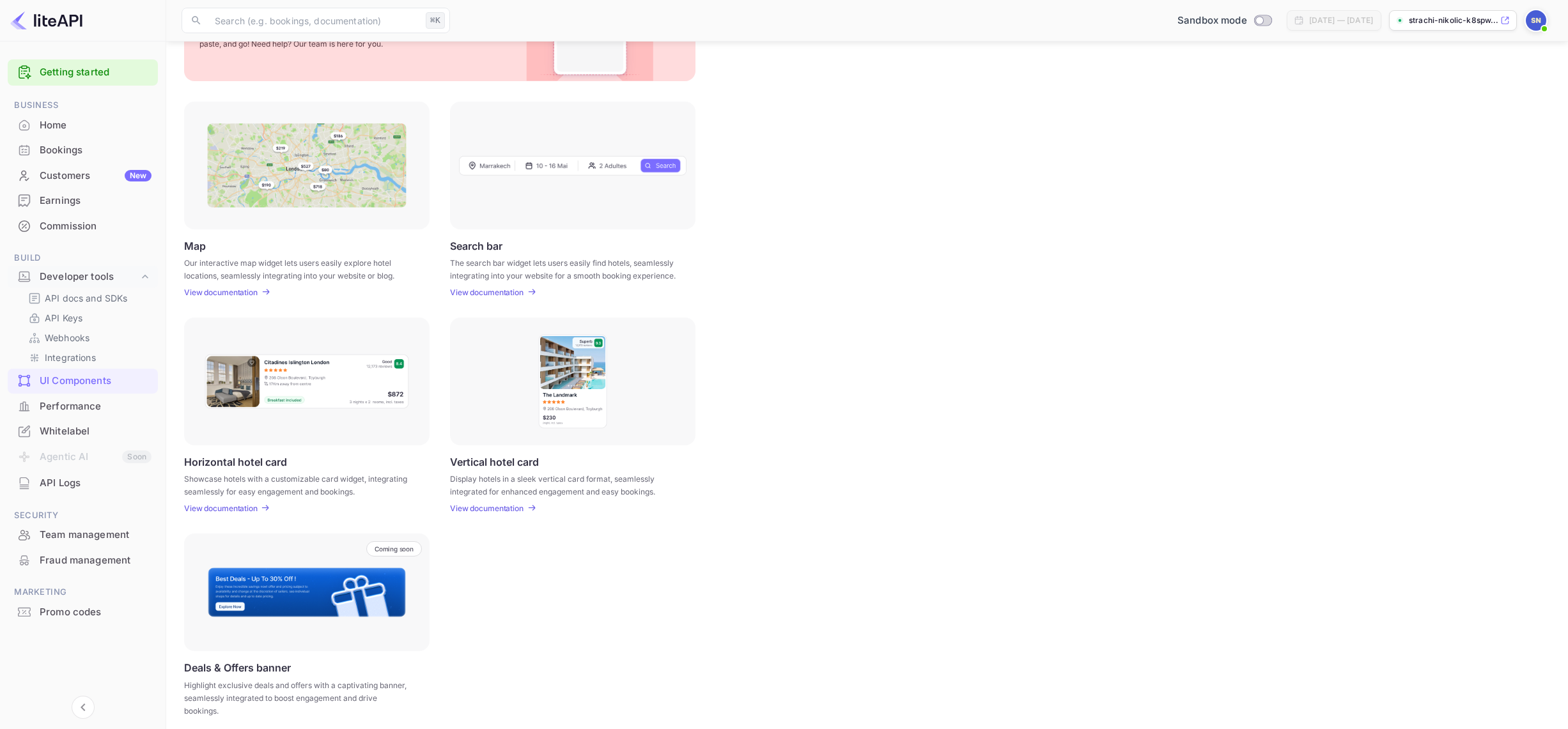
click at [232, 506] on p "View documentation" at bounding box center [220, 508] width 74 height 9
